Goal: Transaction & Acquisition: Purchase product/service

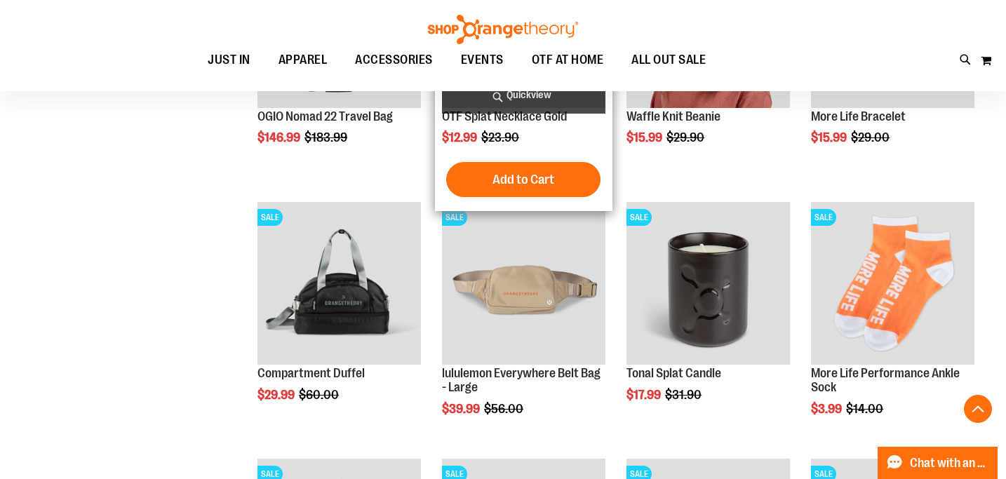
scroll to position [3173, 0]
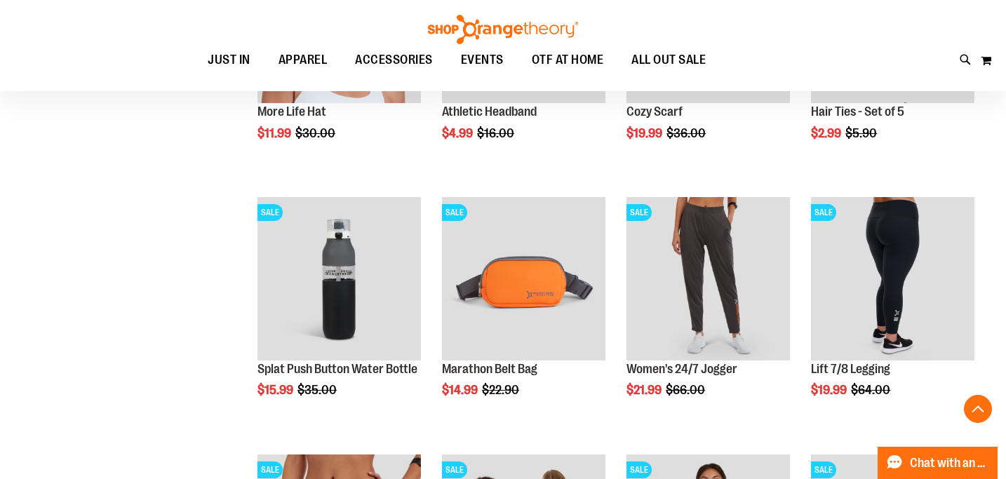
scroll to position [3701, 0]
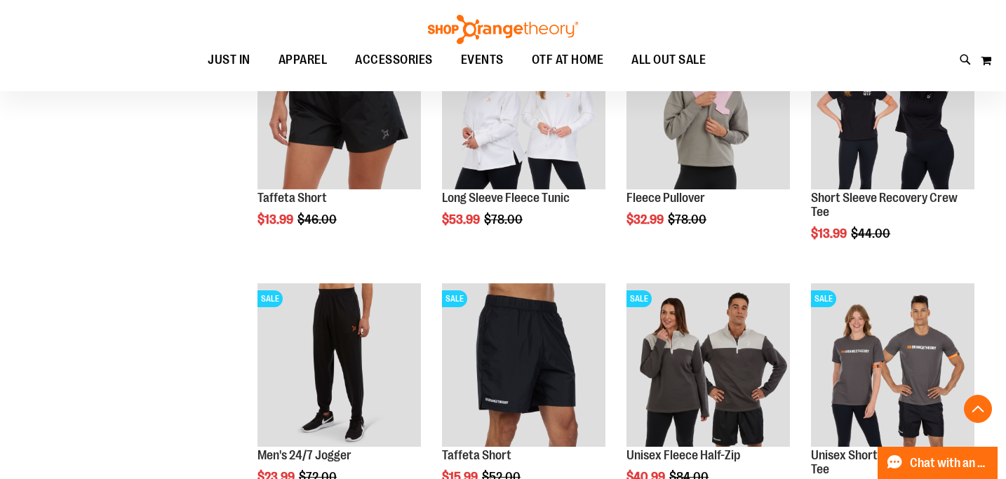
scroll to position [4121, 0]
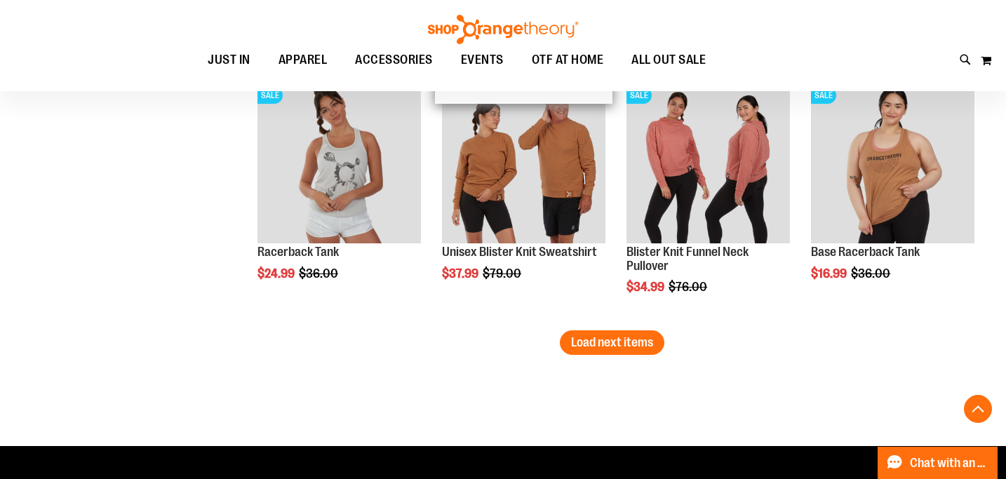
scroll to position [5356, 0]
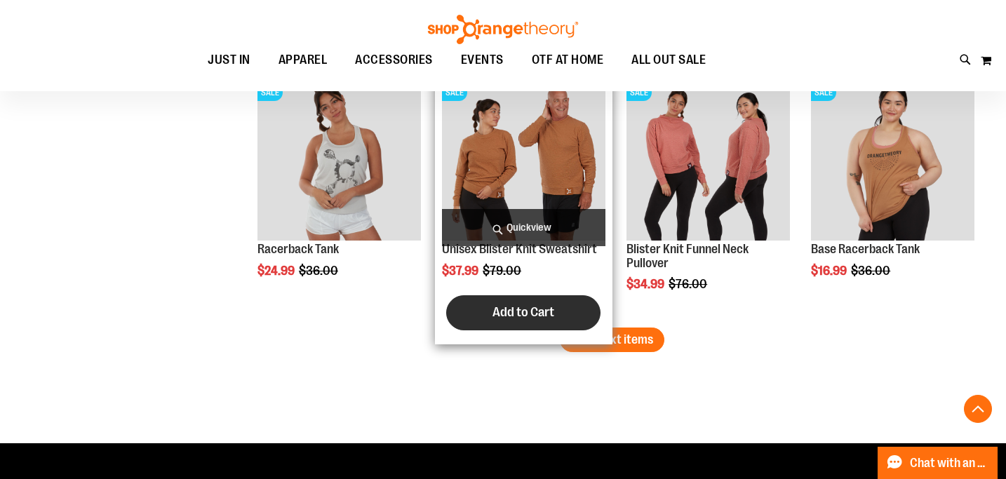
click at [594, 321] on button "Add to Cart" at bounding box center [523, 312] width 154 height 35
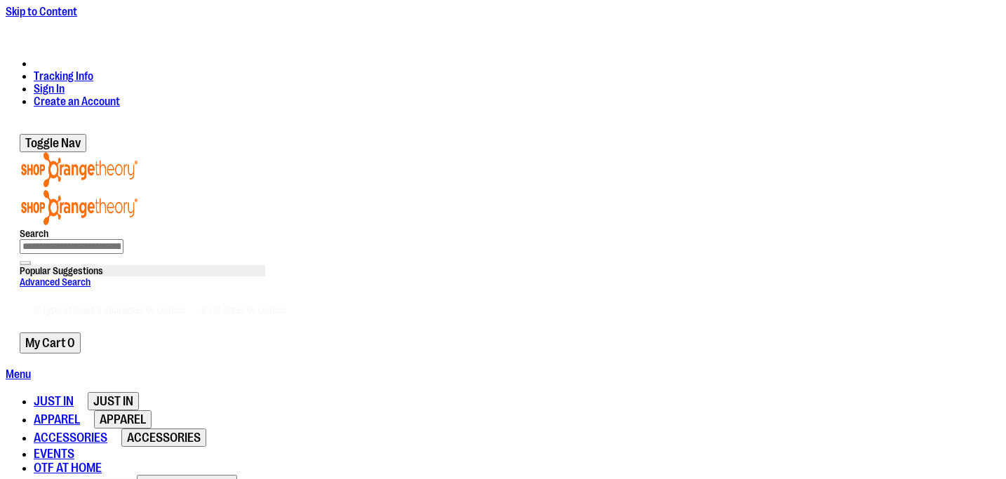
click at [123, 477] on span "FINAL PUSH SALE" at bounding box center [78, 484] width 89 height 14
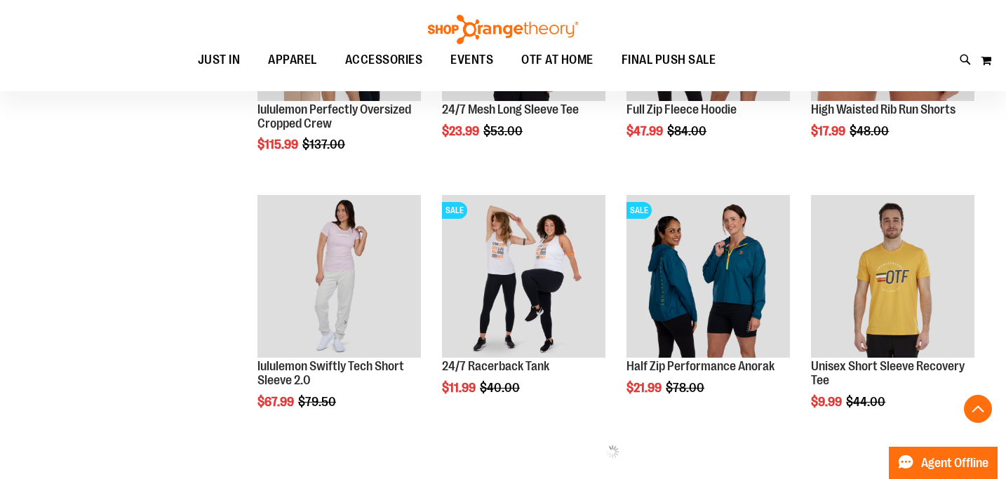
scroll to position [639, 0]
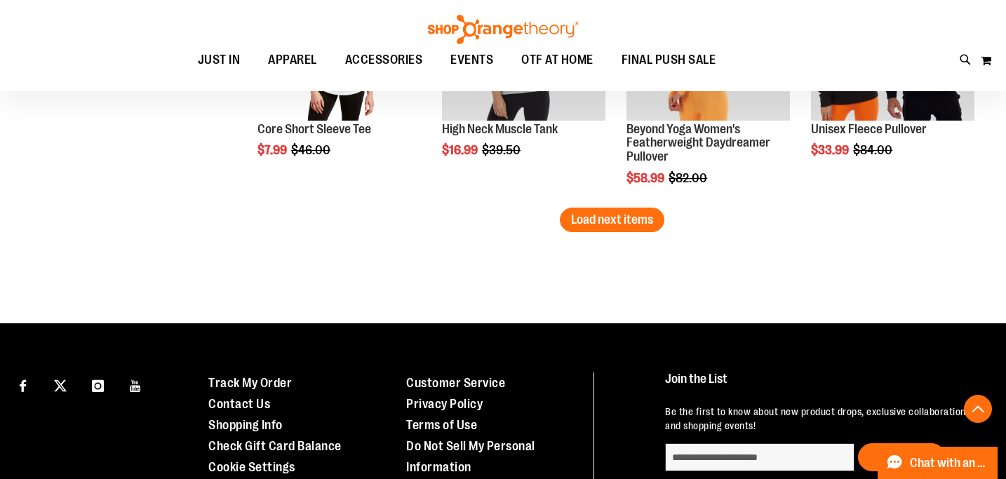
scroll to position [2396, 0]
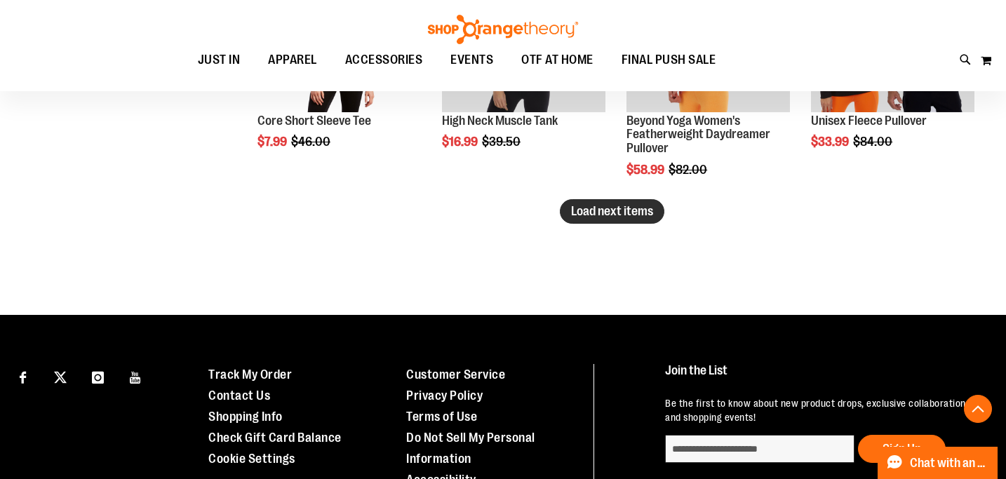
click at [601, 215] on span "Load next items" at bounding box center [612, 211] width 82 height 14
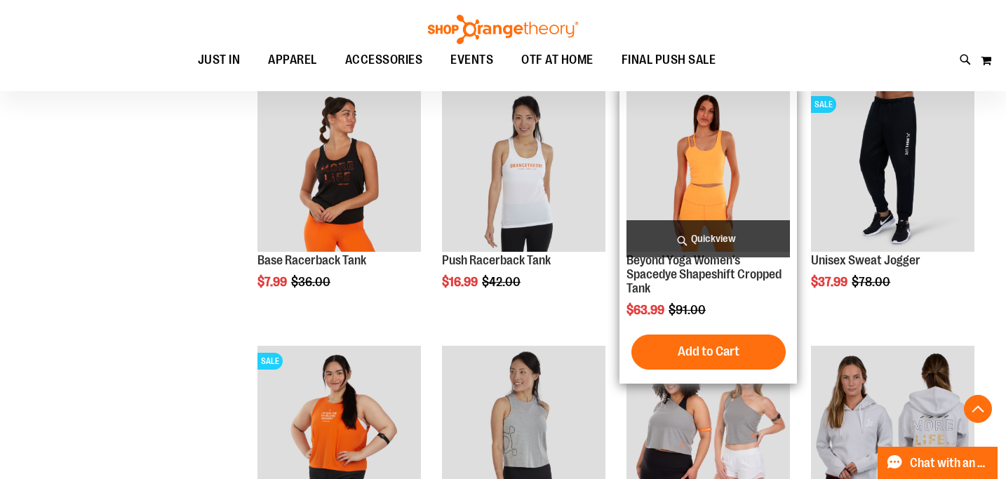
scroll to position [2512, 0]
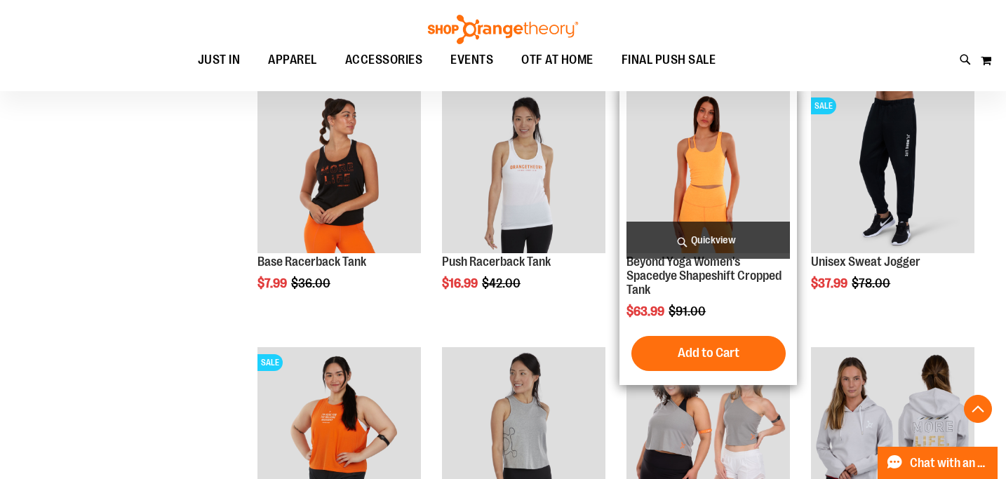
click at [723, 162] on img "product" at bounding box center [709, 173] width 164 height 164
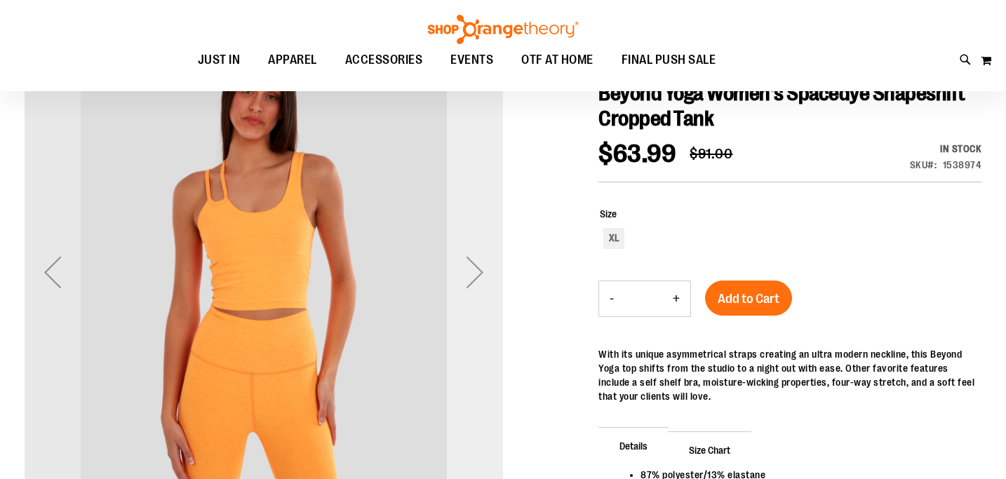
scroll to position [171, 0]
click at [472, 280] on div "Next" at bounding box center [475, 272] width 56 height 56
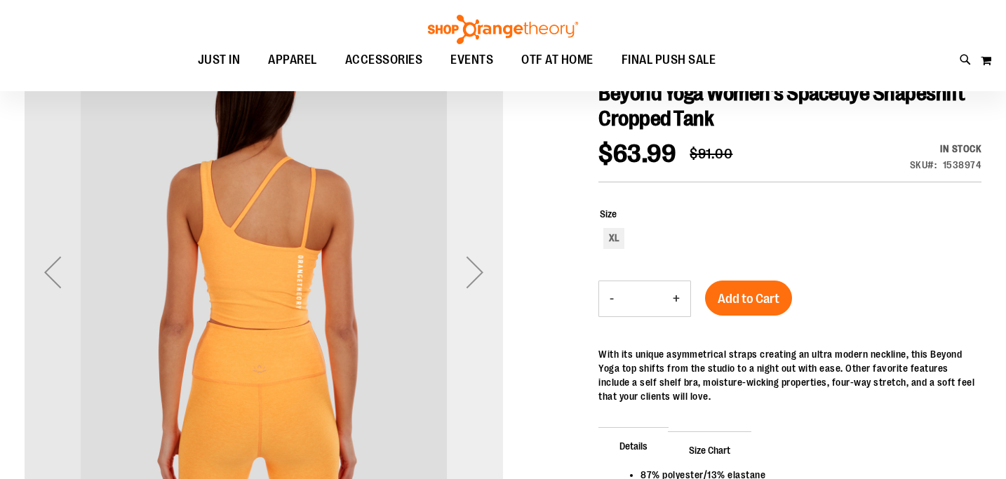
click at [472, 280] on div "Next" at bounding box center [475, 272] width 56 height 56
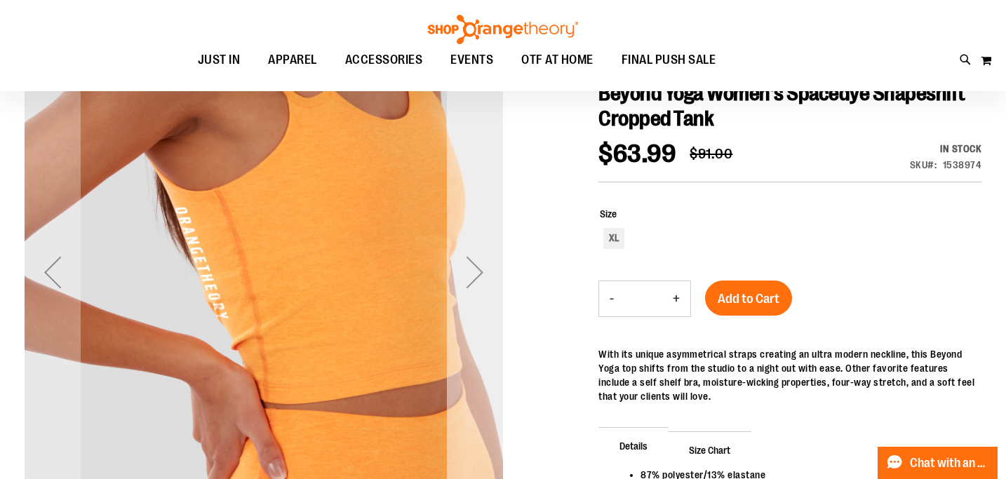
click at [474, 280] on div "Next" at bounding box center [475, 272] width 56 height 56
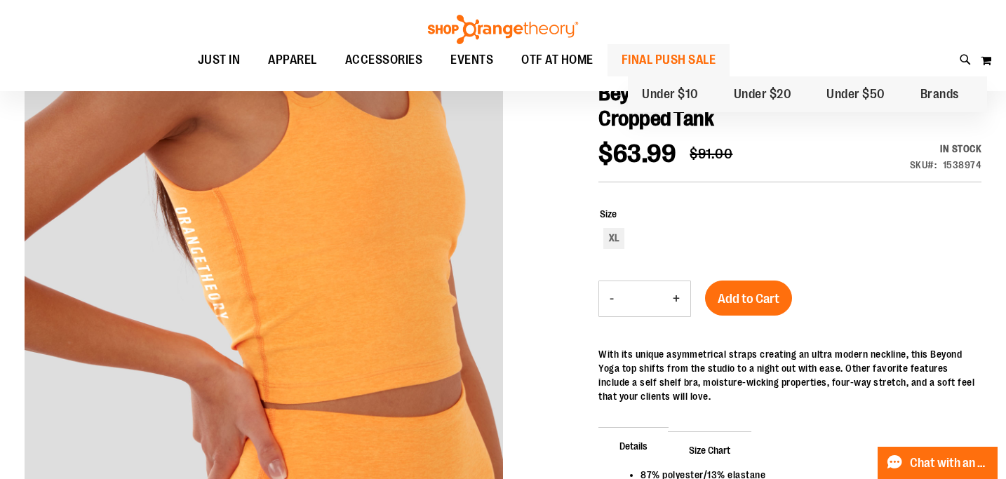
click at [717, 67] on span "FINAL PUSH SALE" at bounding box center [669, 60] width 95 height 32
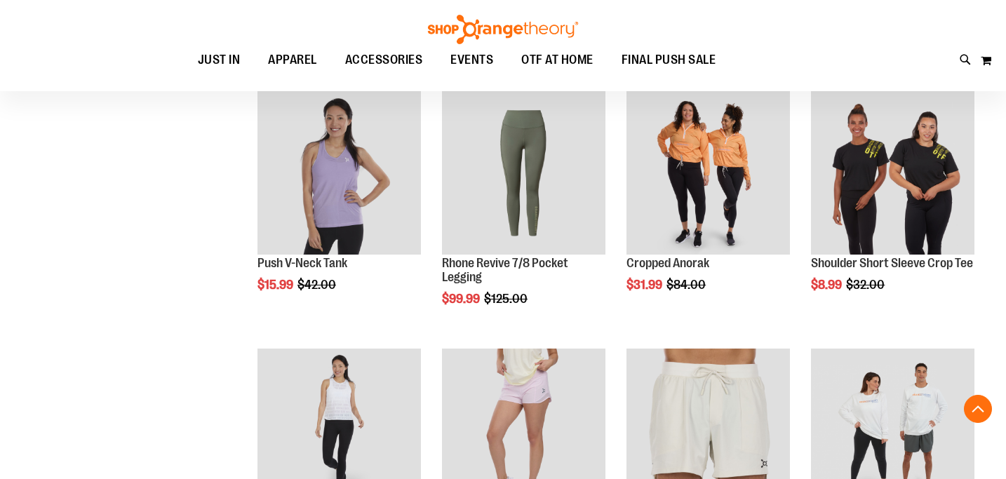
scroll to position [788, 0]
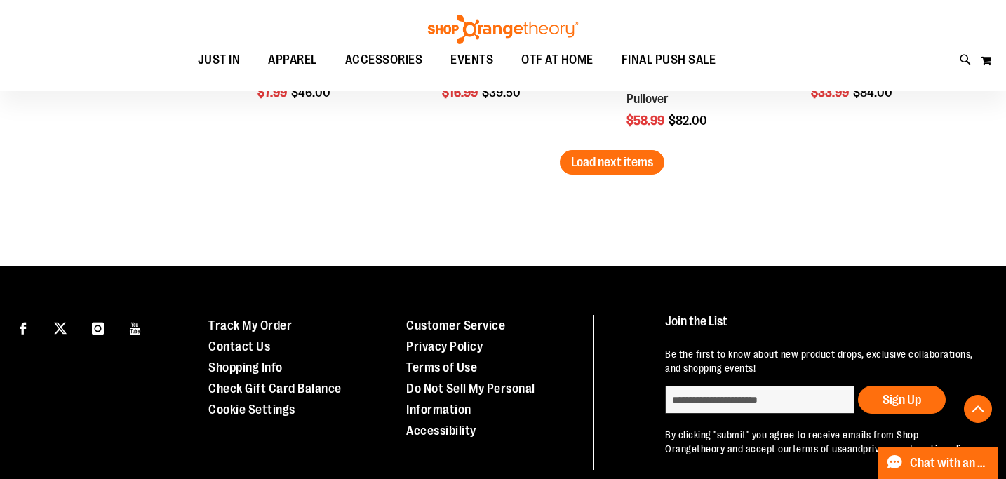
scroll to position [2469, 0]
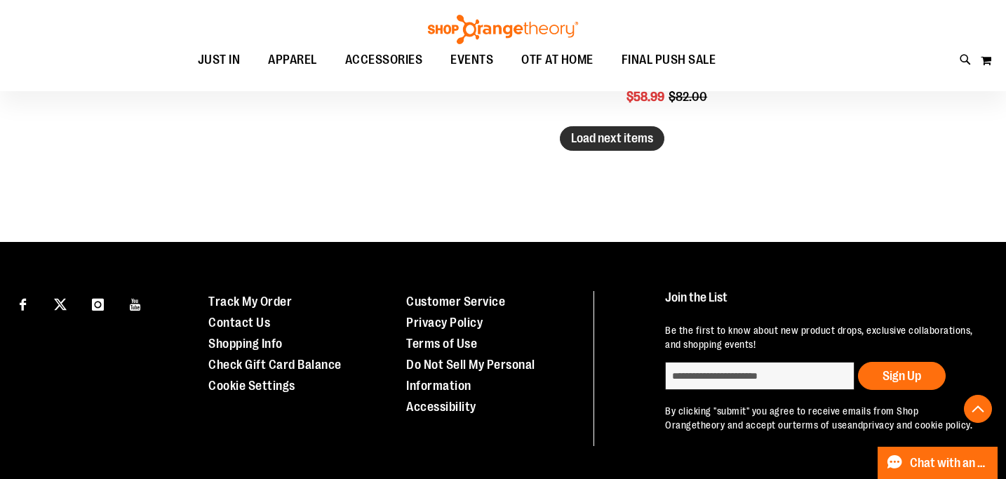
click at [632, 140] on span "Load next items" at bounding box center [612, 138] width 82 height 14
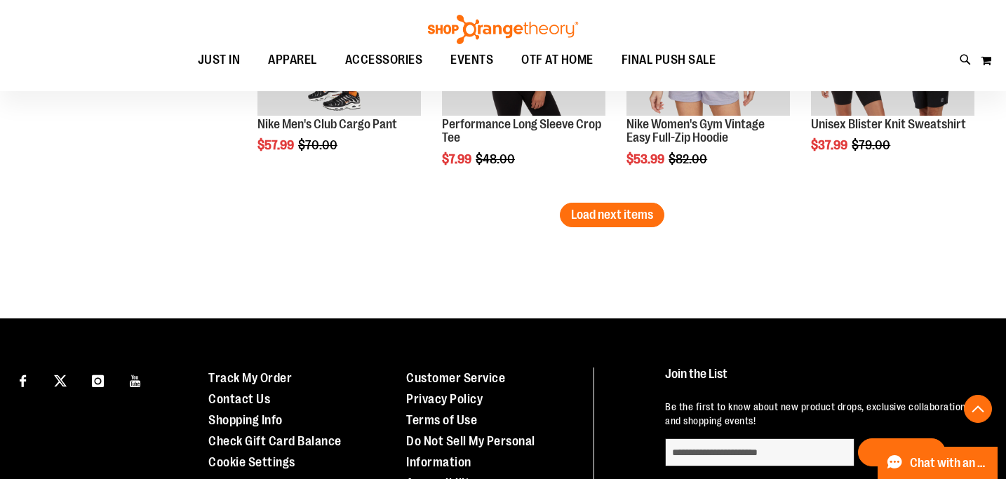
scroll to position [3260, 0]
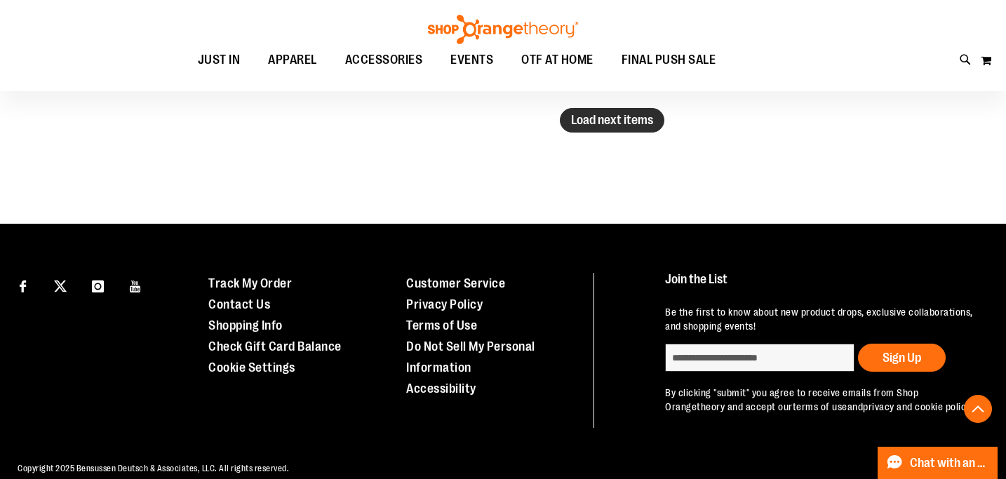
click at [627, 121] on span "Load next items" at bounding box center [612, 120] width 82 height 14
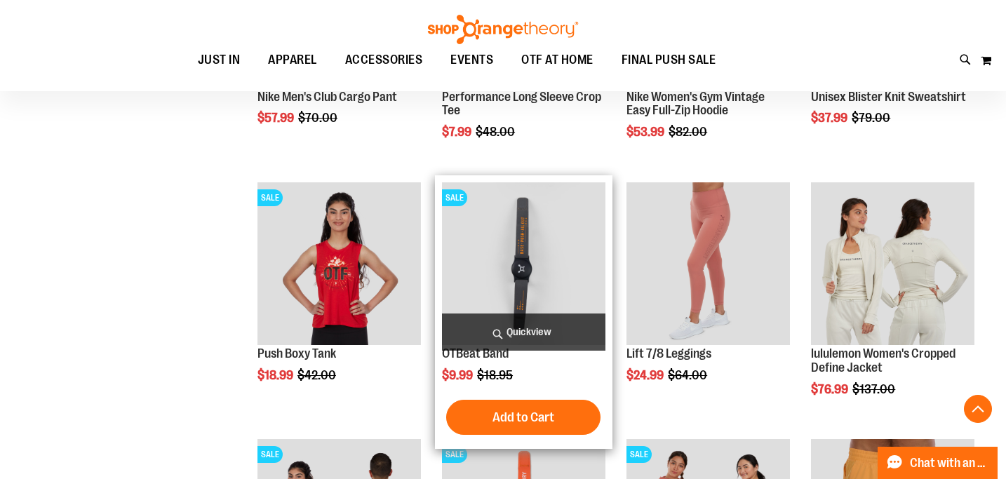
scroll to position [3191, 0]
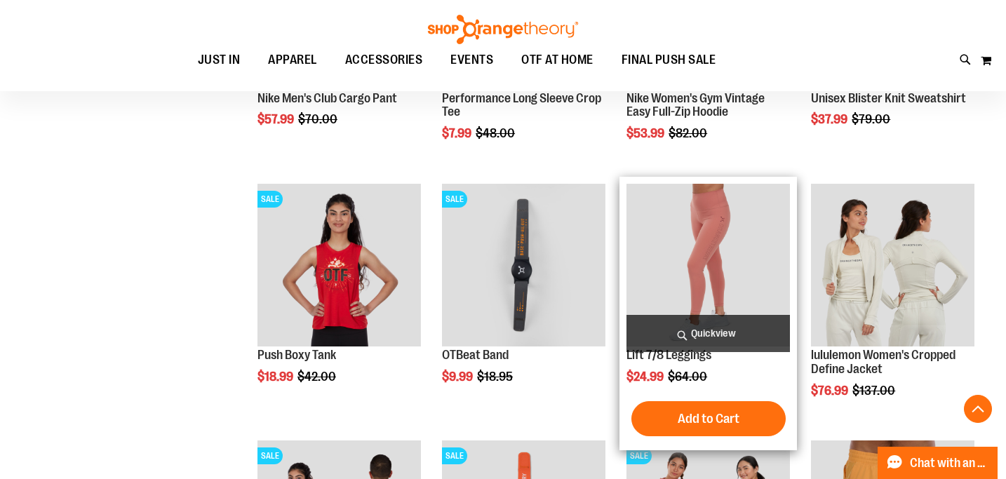
click at [720, 222] on img "product" at bounding box center [709, 266] width 164 height 164
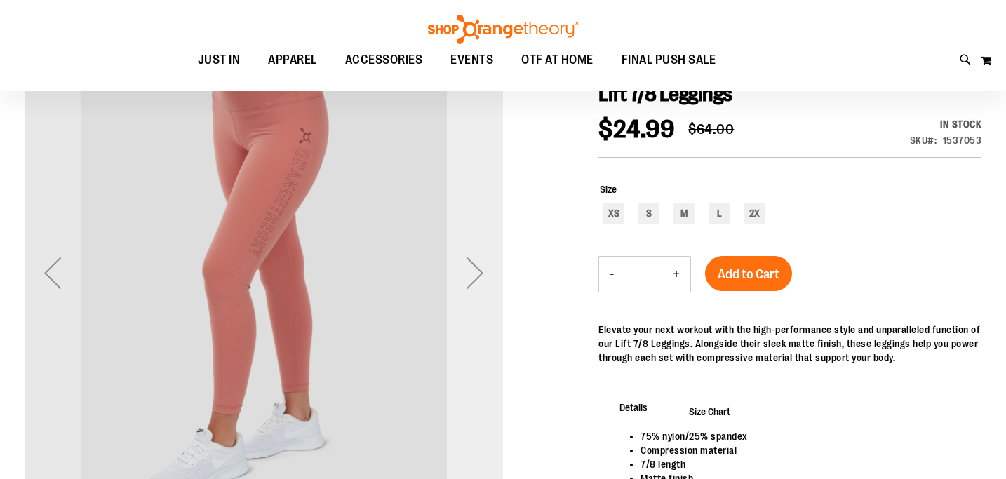
scroll to position [173, 0]
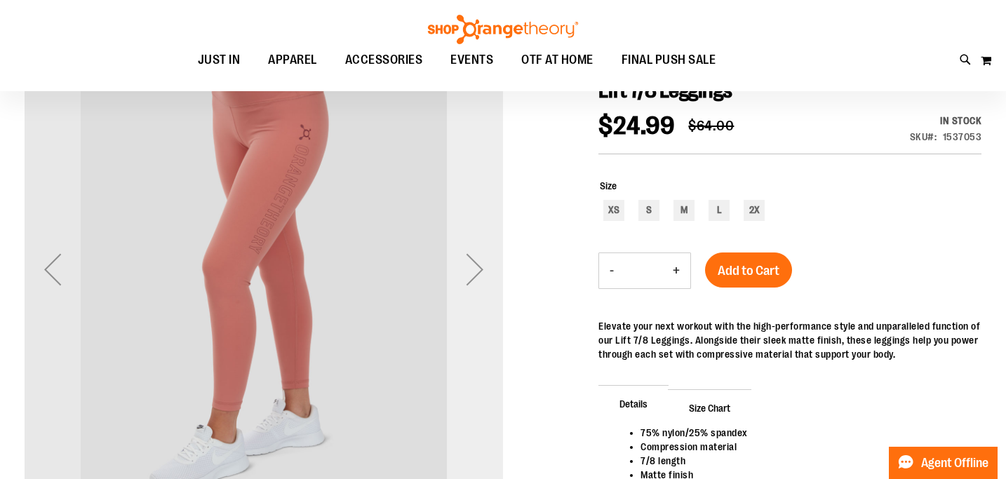
click at [476, 279] on div "Next" at bounding box center [475, 269] width 56 height 56
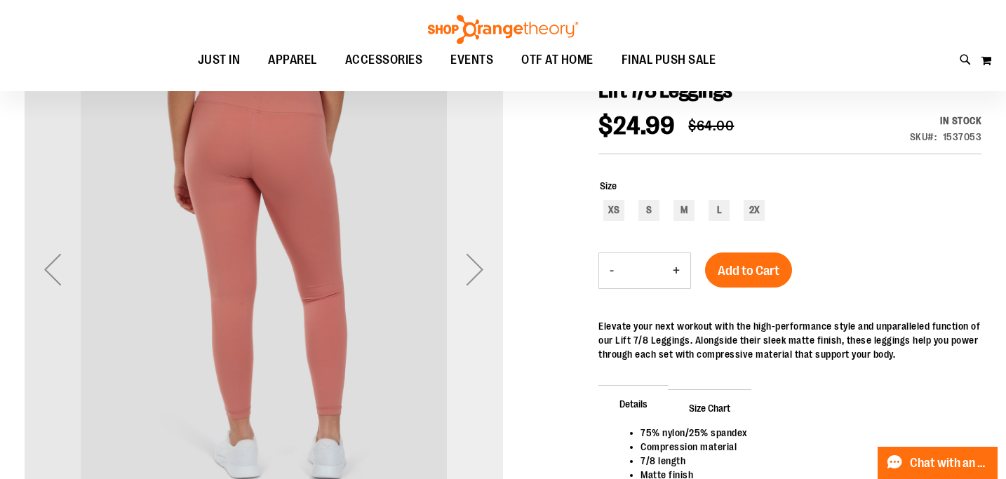
click at [476, 279] on div "Next" at bounding box center [475, 269] width 56 height 56
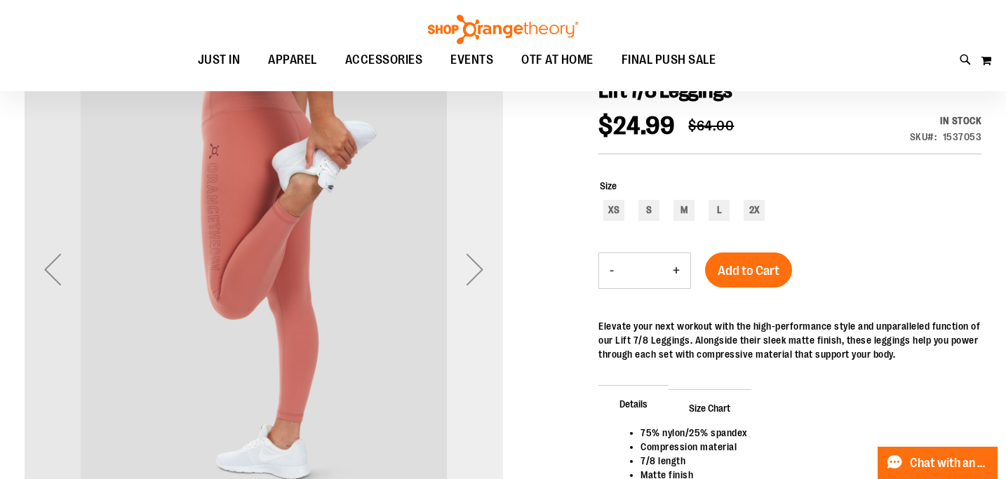
click at [476, 279] on div "Next" at bounding box center [475, 269] width 56 height 56
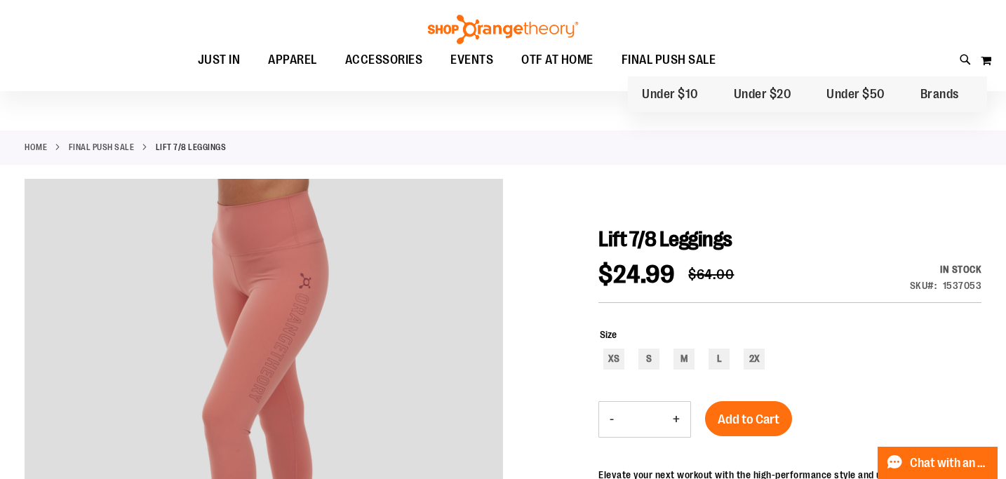
scroll to position [0, 0]
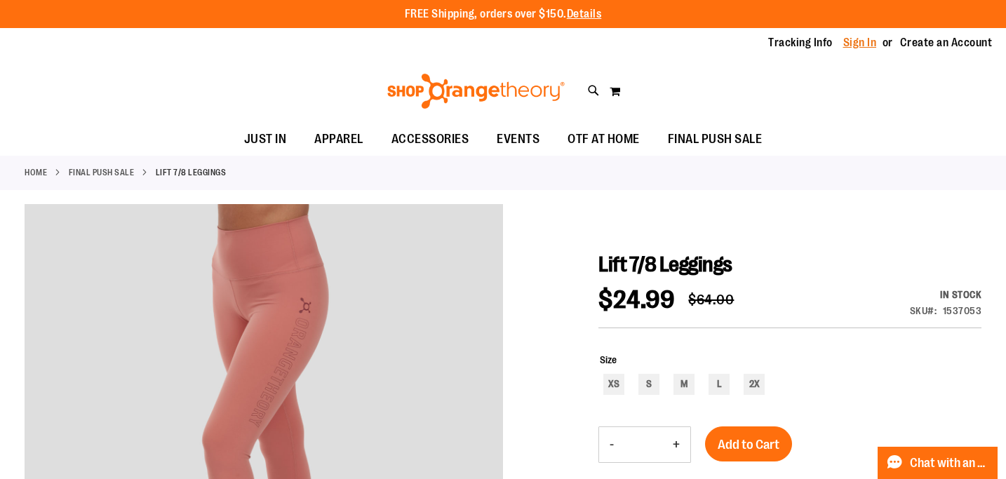
click at [844, 46] on link "Sign In" at bounding box center [861, 42] width 34 height 15
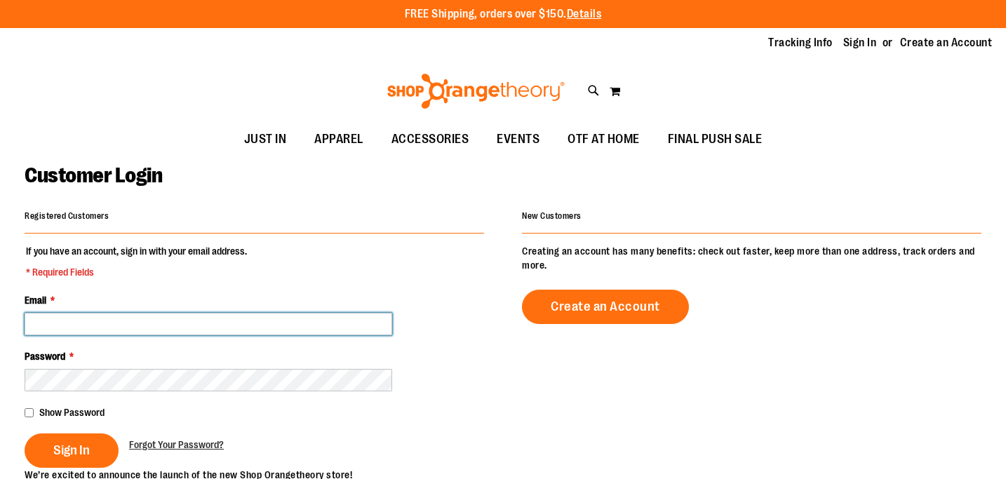
click at [201, 334] on input "Email *" at bounding box center [209, 324] width 368 height 22
type input "******"
